Goal: Transaction & Acquisition: Purchase product/service

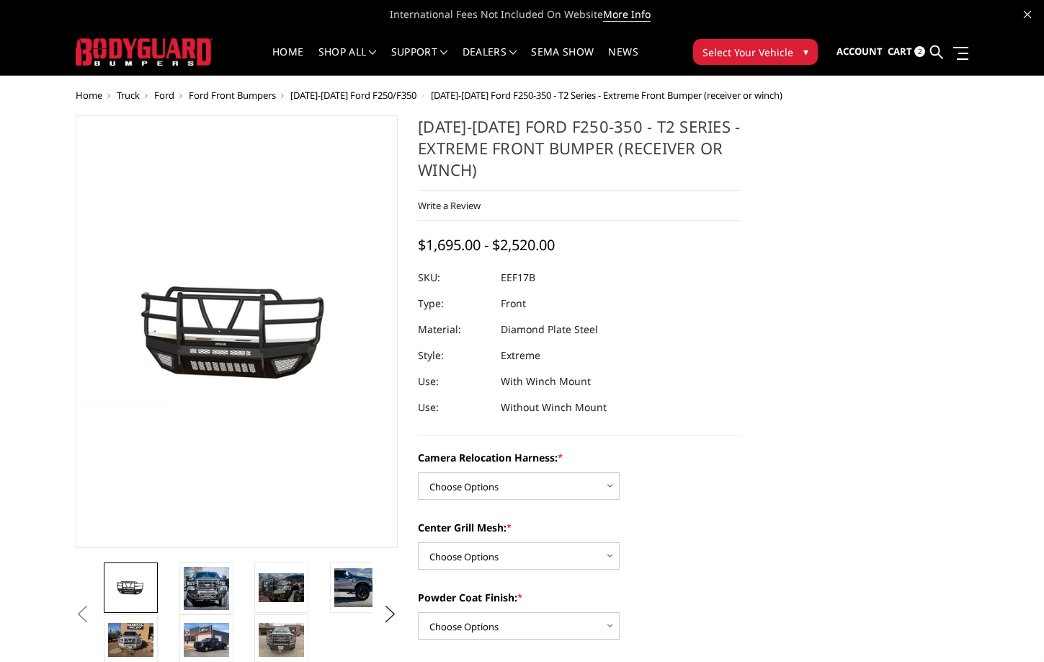
click at [938, 60] on link at bounding box center [937, 52] width 13 height 45
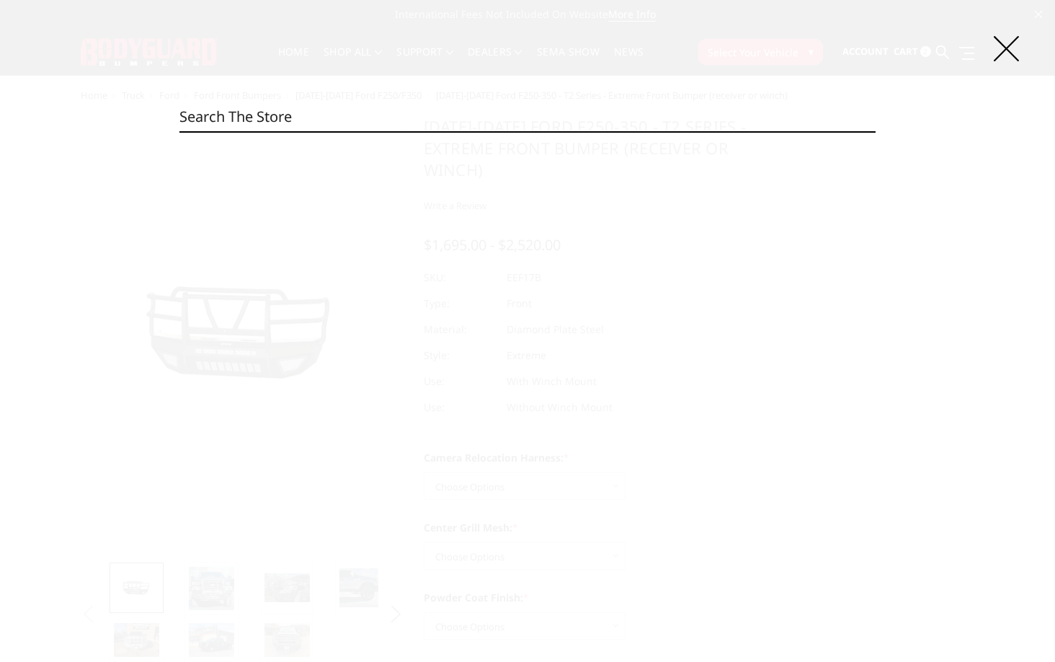
click at [608, 120] on input "Search" at bounding box center [527, 116] width 696 height 29
paste input "EEF23BYHBMH"
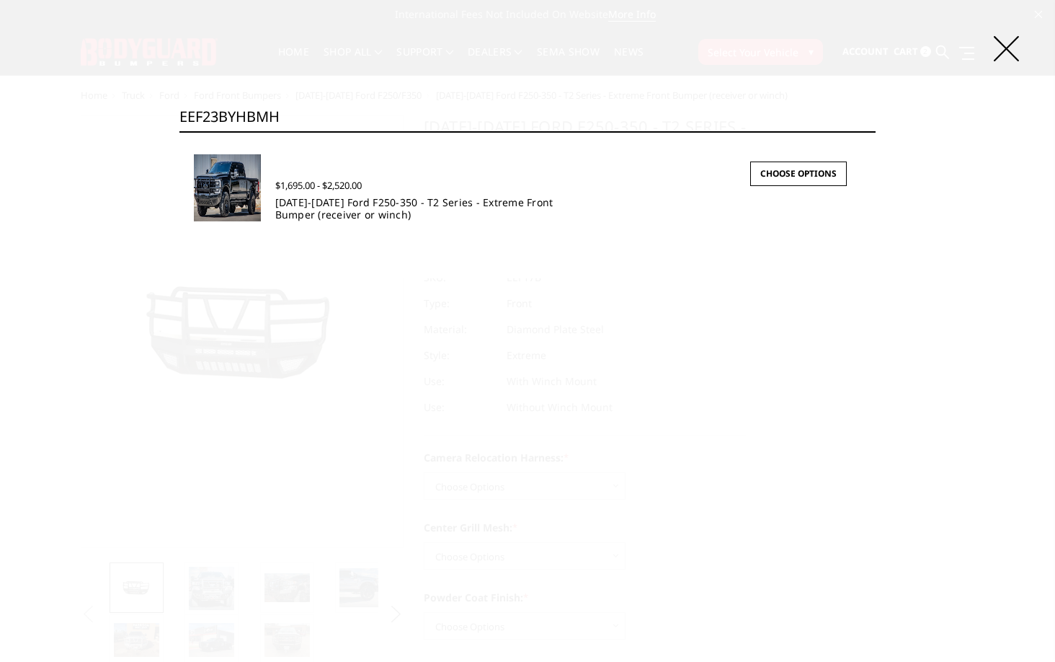
type input "EEF23BYHBMH"
click at [375, 213] on link "2023-2026 Ford F250-350 - T2 Series - Extreme Front Bumper (receiver or winch)" at bounding box center [414, 208] width 278 height 26
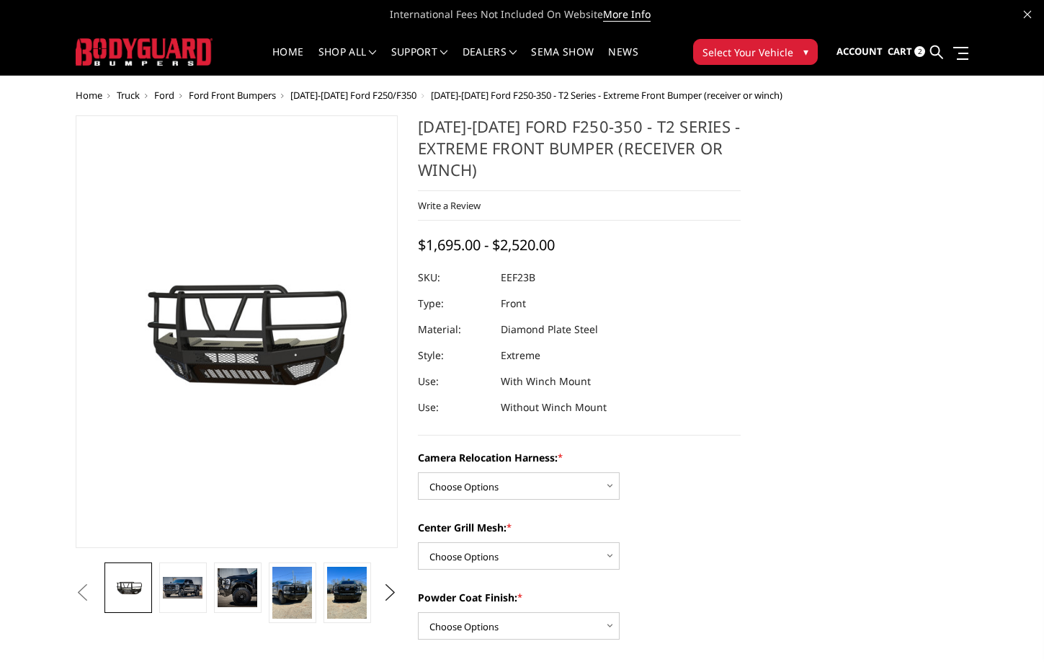
click at [935, 56] on icon at bounding box center [937, 51] width 13 height 13
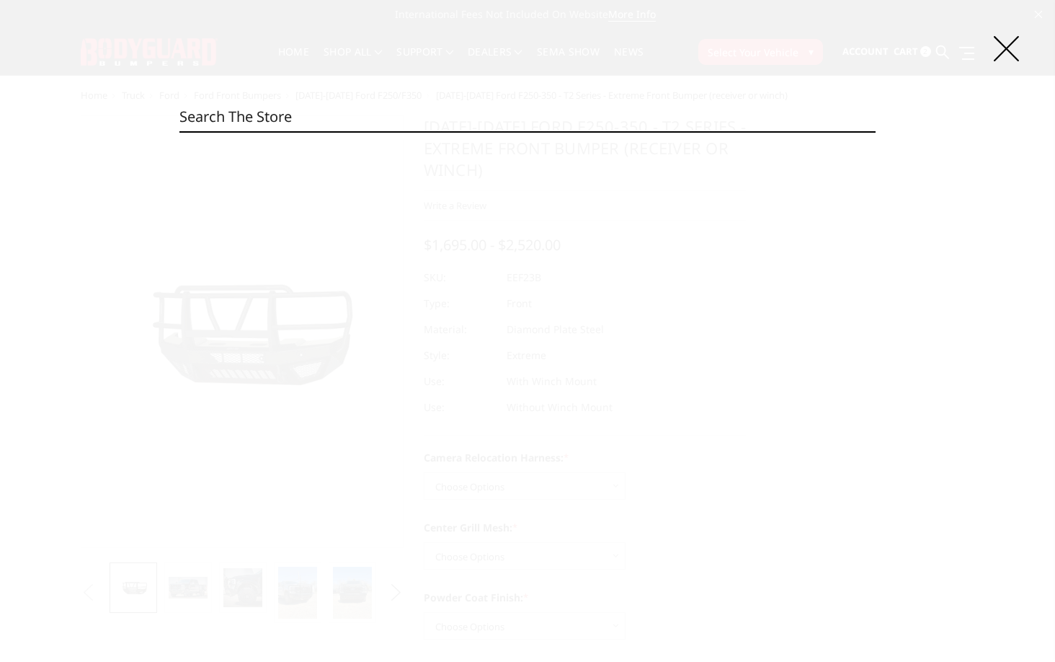
click at [510, 110] on input "Search" at bounding box center [527, 116] width 696 height 29
paste input "EEF23BYWBMH"
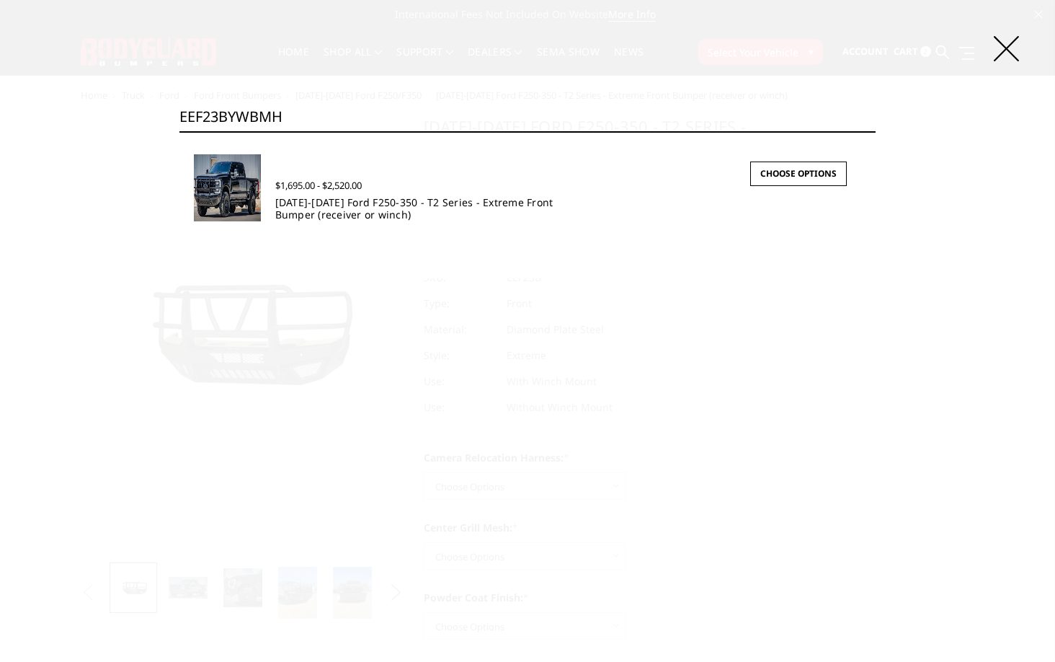
type input "EEF23BYWBMH"
click at [394, 216] on link "2023-2026 Ford F250-350 - T2 Series - Extreme Front Bumper (receiver or winch)" at bounding box center [414, 208] width 278 height 26
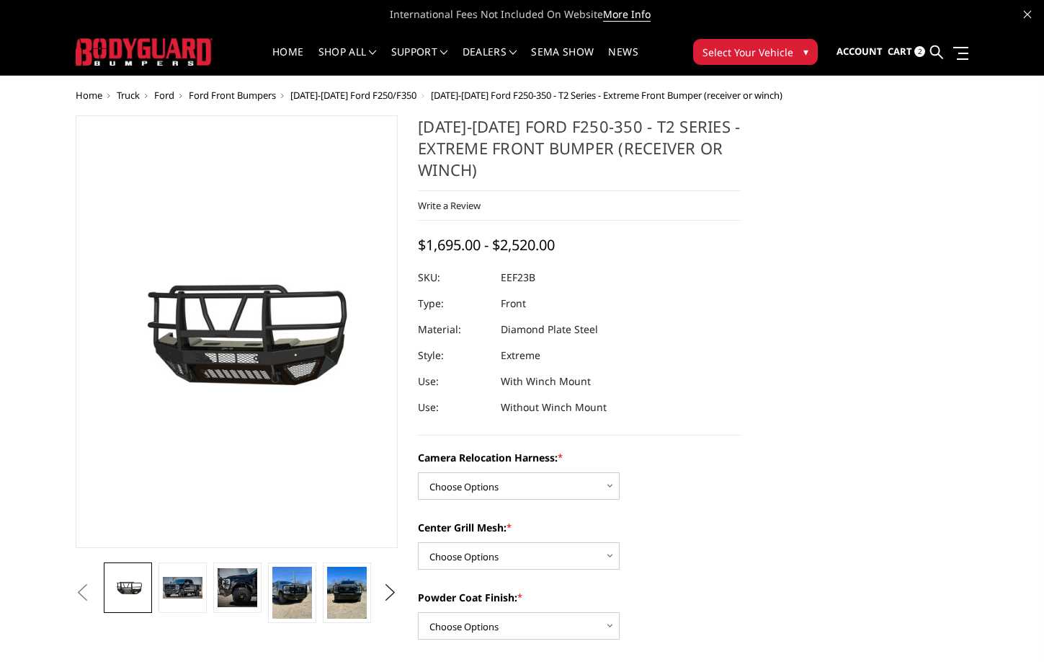
scroll to position [72, 0]
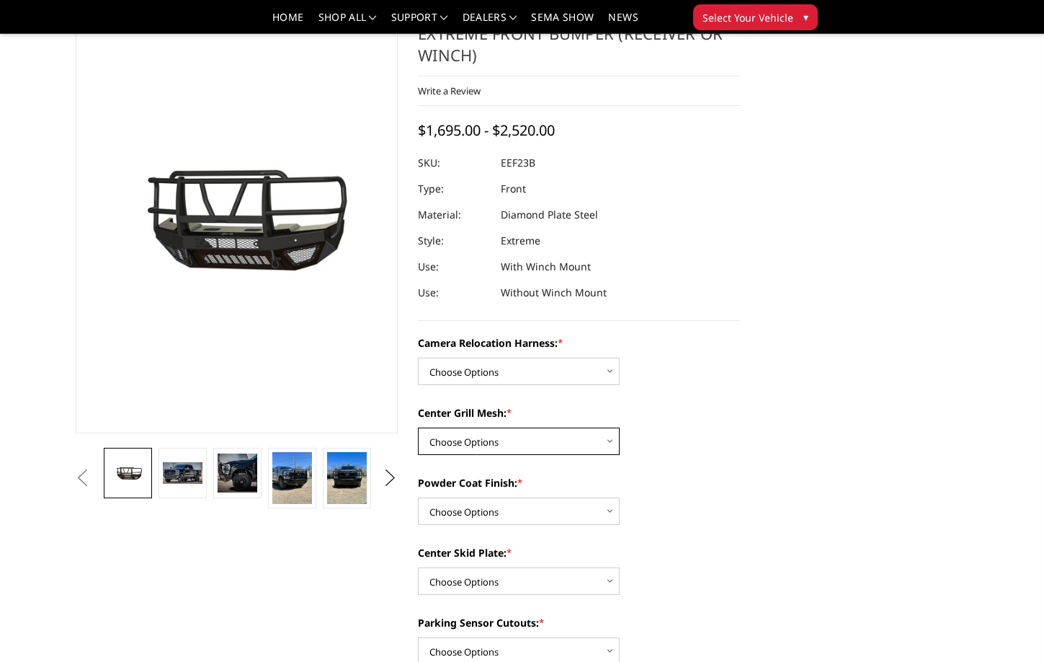
click at [569, 449] on select "Choose Options Without expanded metal With expanded metal" at bounding box center [519, 440] width 202 height 27
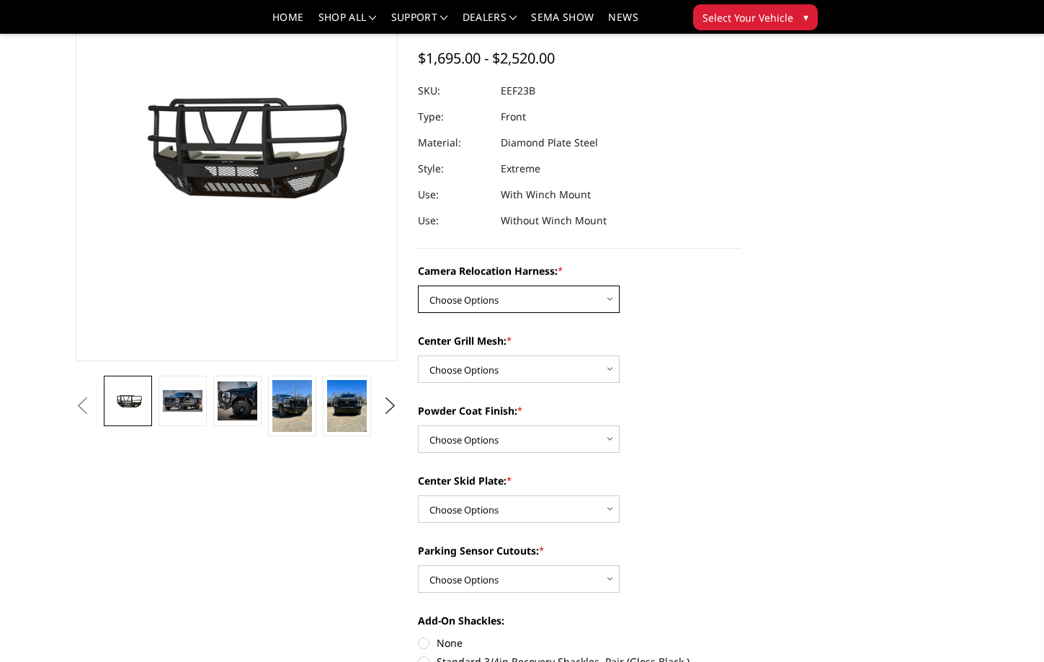
click at [533, 303] on select "Choose Options Without camera harness With camera harness" at bounding box center [519, 298] width 202 height 27
click at [503, 586] on select "Choose Options Yes - With Parking Sensor Cutouts" at bounding box center [519, 578] width 202 height 27
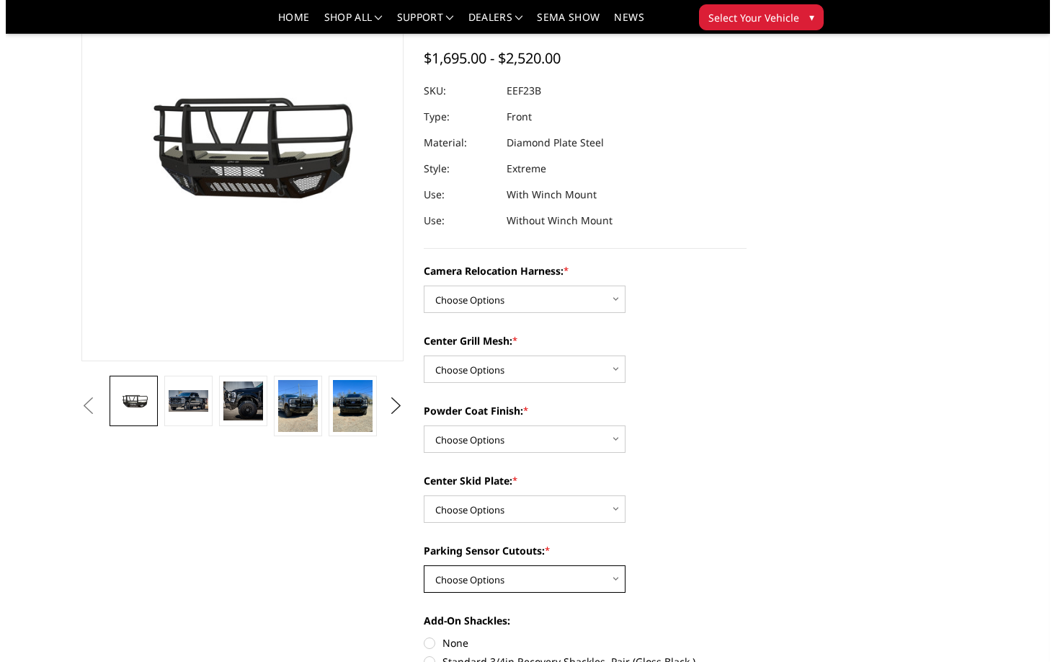
scroll to position [0, 0]
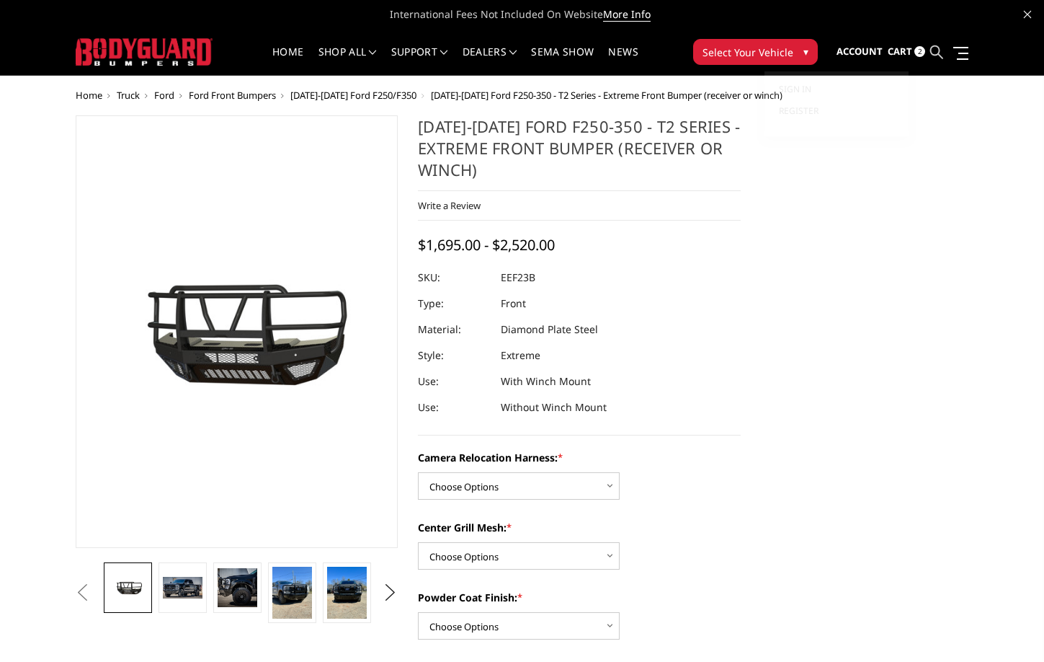
click at [936, 55] on icon at bounding box center [937, 51] width 13 height 13
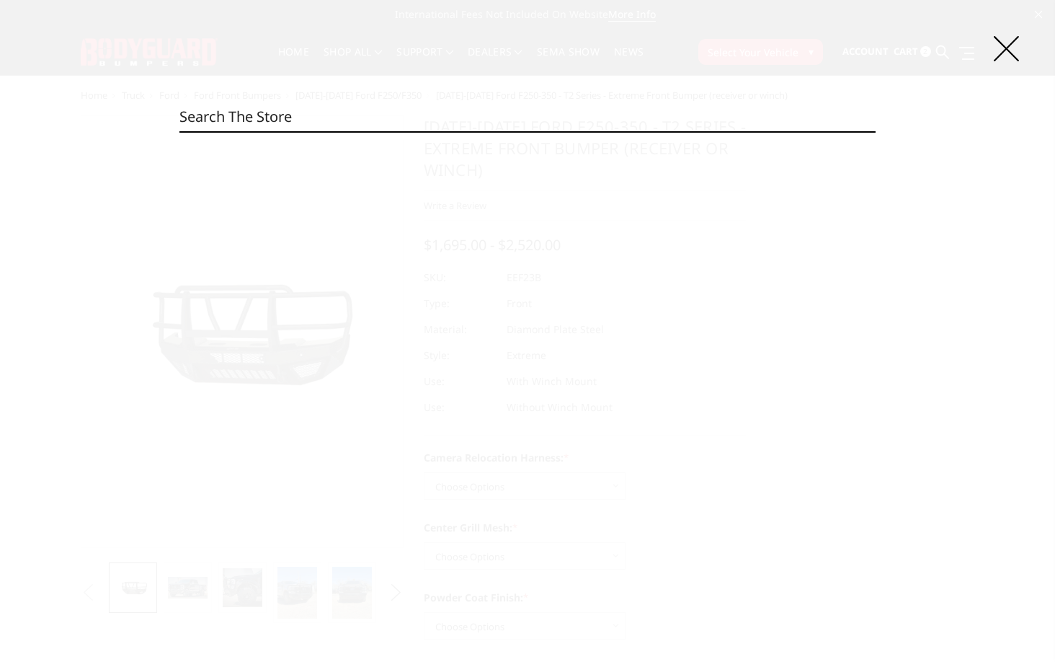
click at [267, 107] on input "Search" at bounding box center [527, 116] width 696 height 29
paste input "EEF23DYWTNN"
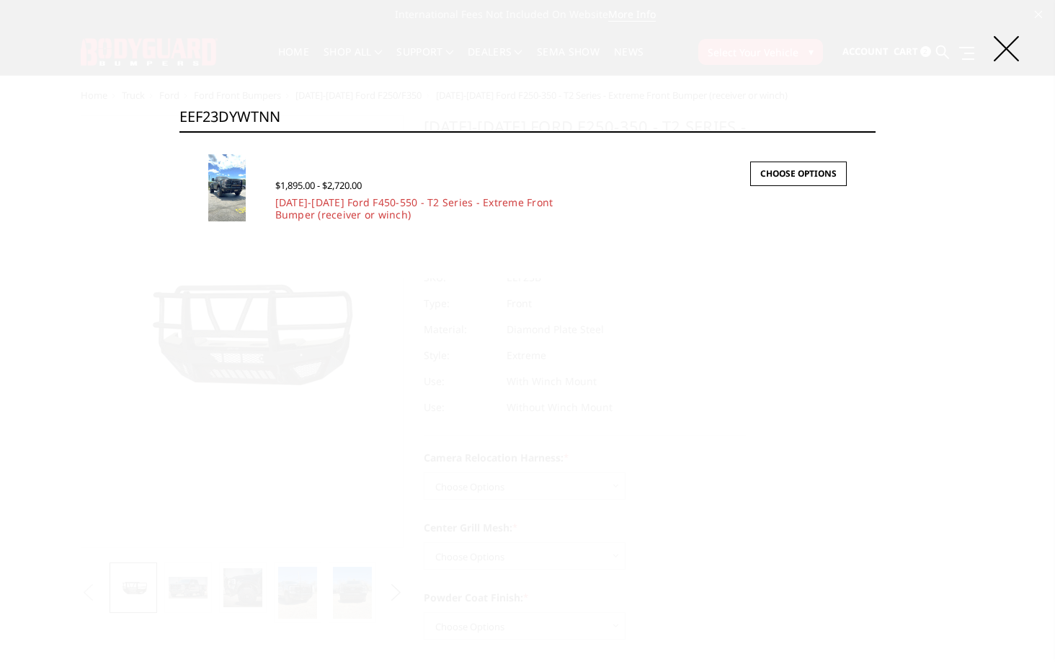
type input "EEF23DYWTNN"
click at [414, 213] on h4 "[DATE]-[DATE] Ford F450-550 - T2 Series - Extreme Front Bumper (receiver or win…" at bounding box center [418, 208] width 286 height 25
click at [394, 207] on link "[DATE]-[DATE] Ford F450-550 - T2 Series - Extreme Front Bumper (receiver or win…" at bounding box center [414, 208] width 278 height 26
